Goal: Answer question/provide support

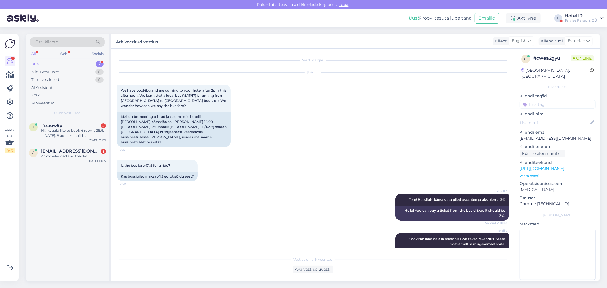
scroll to position [51, 0]
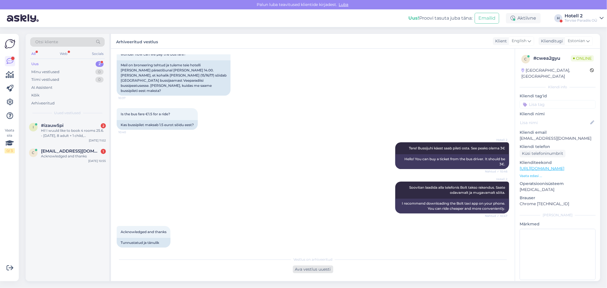
click at [320, 268] on div "Ava vestlus uuesti" at bounding box center [313, 269] width 40 height 8
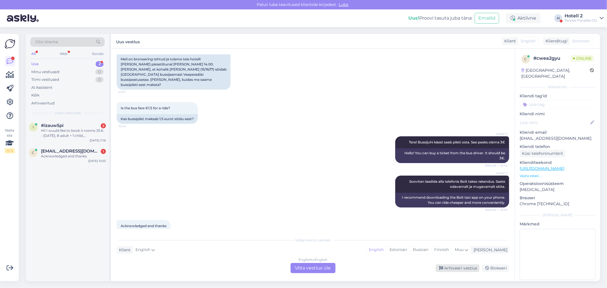
click at [462, 268] on div "Arhiveeri vestlus" at bounding box center [457, 268] width 44 height 8
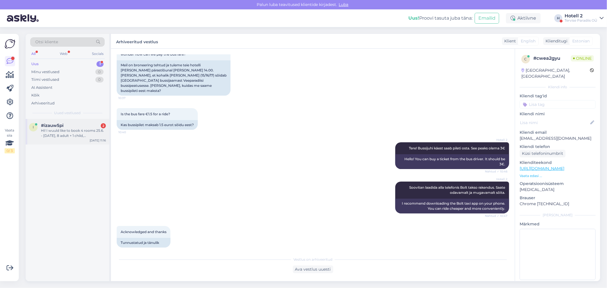
click at [103, 128] on div "Hi! I wuuld like to book 4 rooms 25.6. - [DATE], 8 adult + 1 child, [DEMOGRAPHI…" at bounding box center [73, 133] width 65 height 10
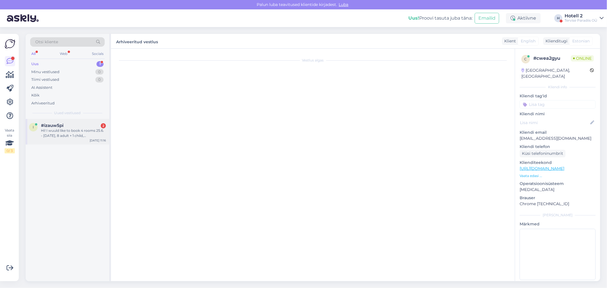
scroll to position [0, 0]
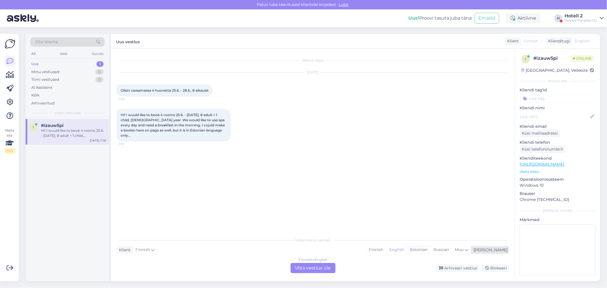
click at [430, 249] on div "Estonian" at bounding box center [418, 249] width 23 height 9
click at [315, 270] on div "Finnish to Estonian Võta vestlus üle" at bounding box center [312, 268] width 45 height 10
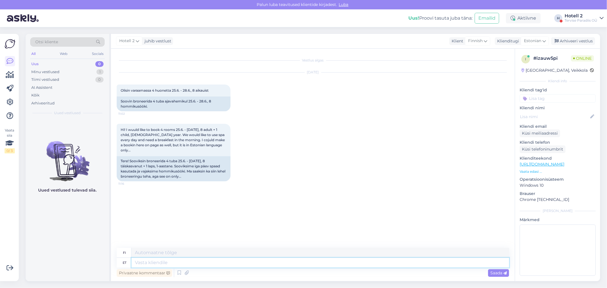
click at [139, 263] on textarea at bounding box center [319, 263] width 377 height 10
type textarea "Tere"
type textarea "Hei"
type textarea "Tere hommikust!"
type textarea "Hyvää huomenta!"
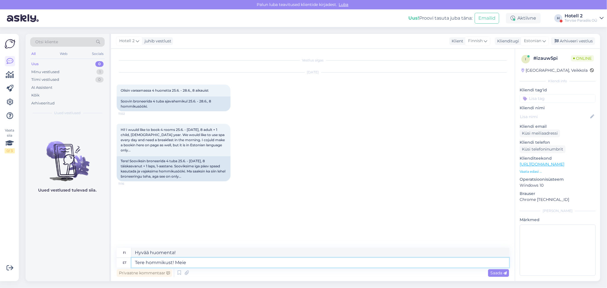
type textarea "Tere hommikust! Meie b"
type textarea "Hyvää huomenta! Me"
type textarea "Tere hommikust! Meie broneerimissüsteem o"
type textarea "Hyvää huomenta! Varausjärjestelmämme"
type textarea "Tere hommikust! Meie broneerimissüsteem on"
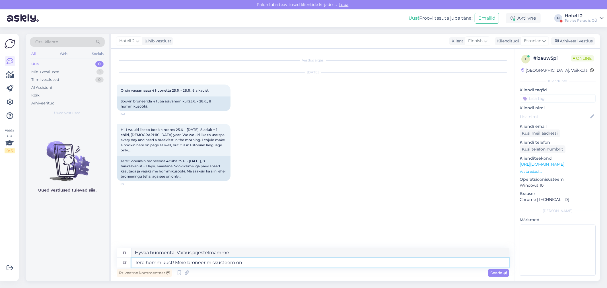
type textarea "Hyvää huomenta! Varausjärjestelmämme on"
type textarea "Tere hommikust! Meie broneerimissüsteem on lisaks e"
type textarea "Hyvää huomenta! Varausjärjestelmämme on myös"
type textarea "Tere hommikust! Meie broneerimissüsteem on"
type textarea "Hyvää huomenta! Varausjärjestelmämme on"
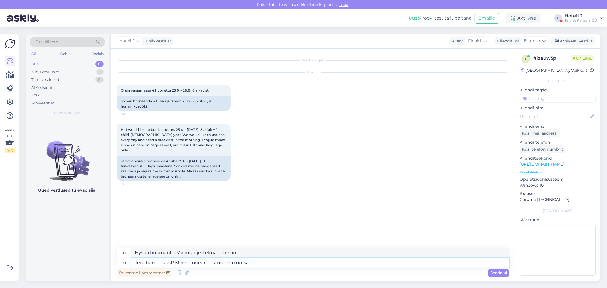
type textarea "Tere hommikust! Meie broneerimissüsteem on ka"
type textarea "Hyvää huomenta! Varausjärjestelmämme on myös"
type textarea "Tere hommikust! Meie broneerimissüsteem on ka inglise j"
type textarea "Hyvää huomenta! Varausjärjestelmämme on myös englanniksi."
type textarea "Tere hommikust! Meie broneerimissüsteem on ka inglise ja v"
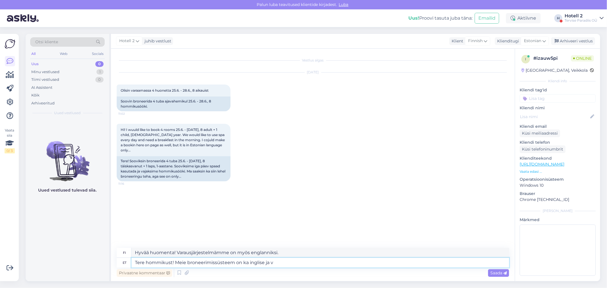
type textarea "Hyvää huomenta! Varausjärjestelmämme on saatavilla myös englanniksi ja"
type textarea "Tere hommikust! Meie broneerimissüsteem on ka inglise [PERSON_NAME] ke"
type textarea "Hyvää huomenta! Varausjärjestelmämme on saatavilla myös englanniksi ja venäjäks…"
type textarea "Tere hommikust! Meie broneerimissüsteem on ka inglise [PERSON_NAME] keelne."
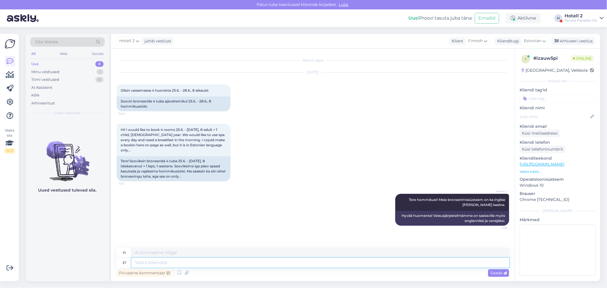
paste textarea "[URL][DOMAIN_NAME]"
type textarea "[URL][DOMAIN_NAME]"
type textarea "[URL][DOMAIN_NAME] !/accommodation/search/date/2026-06-25/2026-06-28?lang=en"
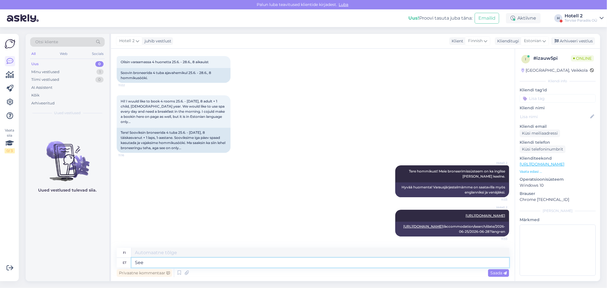
type textarea "See"
type textarea "Tämä"
type textarea "See link"
type textarea "Tämä linkki"
type textarea "See link viib i"
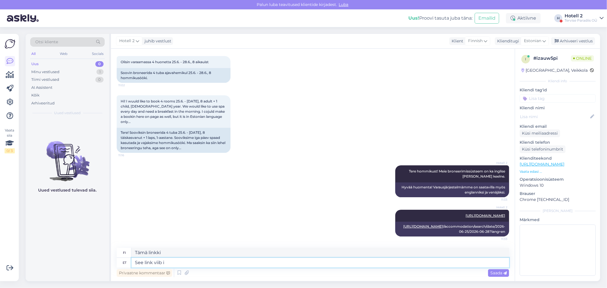
type textarea "Tämä linkki johtaa"
type textarea "See link viib inglise k"
type textarea "Tämä linkki vie sinut englanninkieliseen versioon"
type textarea "See link viib inglise keelse"
type textarea "Tästä linkistä pääset englanninkieliseen versioon"
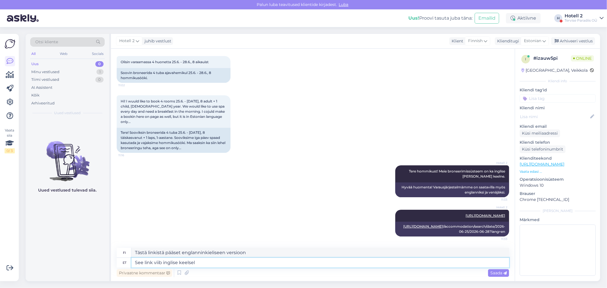
type textarea "See link viib inglise keelsele"
type textarea "Tästä linkistä pääset englanninkieliseen versioon."
type textarea "See link viib [PERSON_NAME]"
type textarea "Tämä linkki vie sinut englannin kieleen."
click at [177, 261] on textarea "See link viib inglise keelsele" at bounding box center [319, 263] width 377 height 10
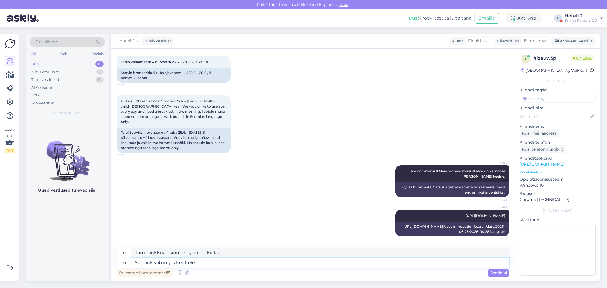
click at [203, 262] on textarea "See link viib inglis keelsele" at bounding box center [319, 263] width 377 height 10
type textarea "See link viib inglis keelsele b"
type textarea "Tästä linkistä pääset englanninkieliseen versioon"
type textarea "See link viib inglis keelsele br"
type textarea "Tästä linkistä pääset englanninkieliseen versioon."
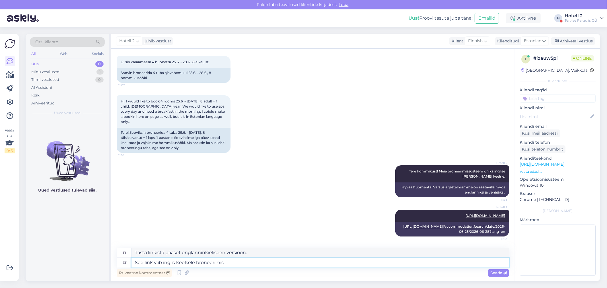
type textarea "See link viib inglis keelsele broneerimis s"
type textarea "Tästä linkistä pääset englanninkieliselle varauslomakkeelle."
type textarea "See link viib inglis keelsele broneerimis süsteemile"
type textarea "Tämä linkki vie sinut englanninkieliseen varausjärjestelmään."
type textarea "See link viib inglis keelsele broneerimis süsteemile."
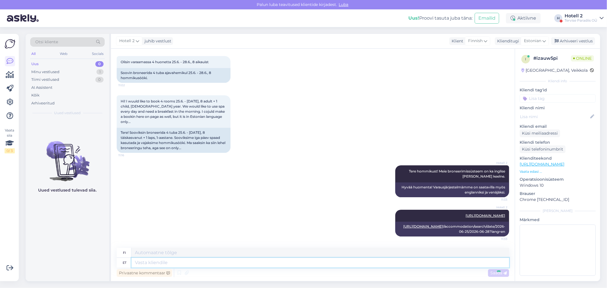
scroll to position [78, 0]
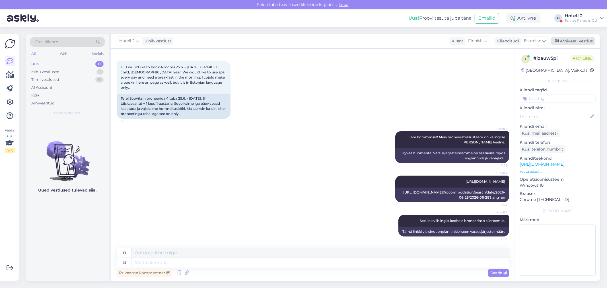
click at [569, 40] on div "Arhiveeri vestlus" at bounding box center [573, 41] width 44 height 8
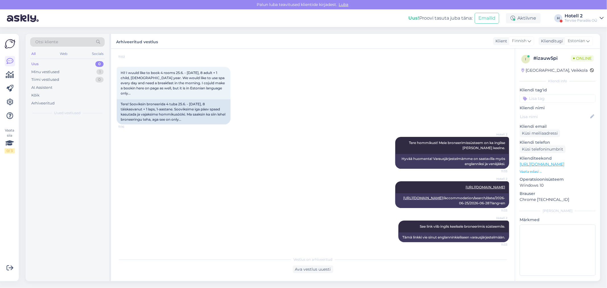
scroll to position [72, 0]
